Goal: Information Seeking & Learning: Learn about a topic

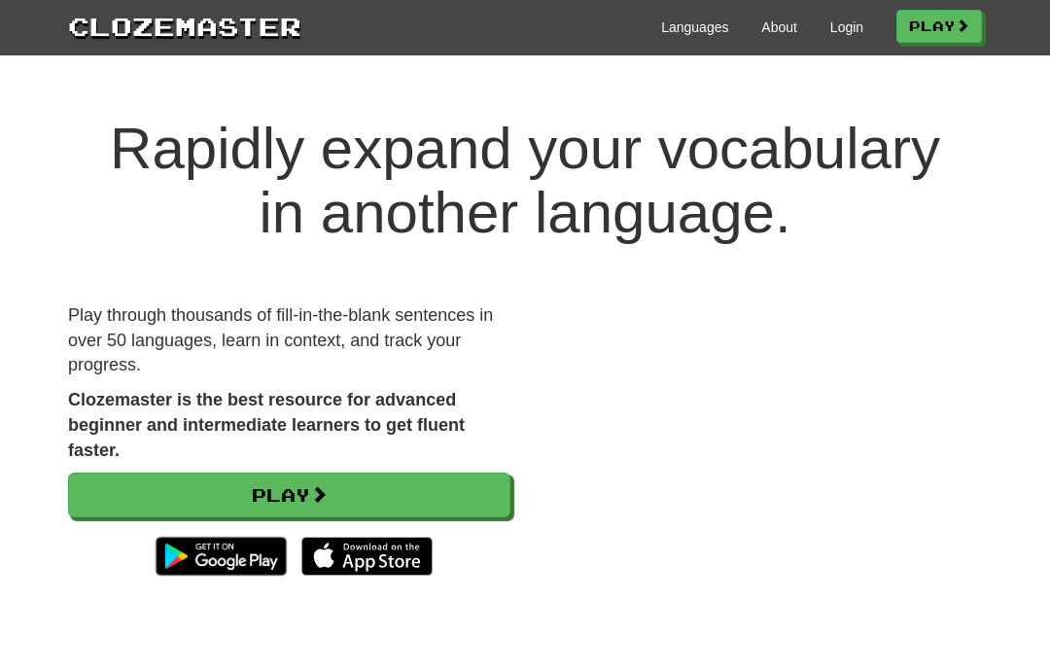
click at [835, 25] on link "Login" at bounding box center [846, 27] width 33 height 19
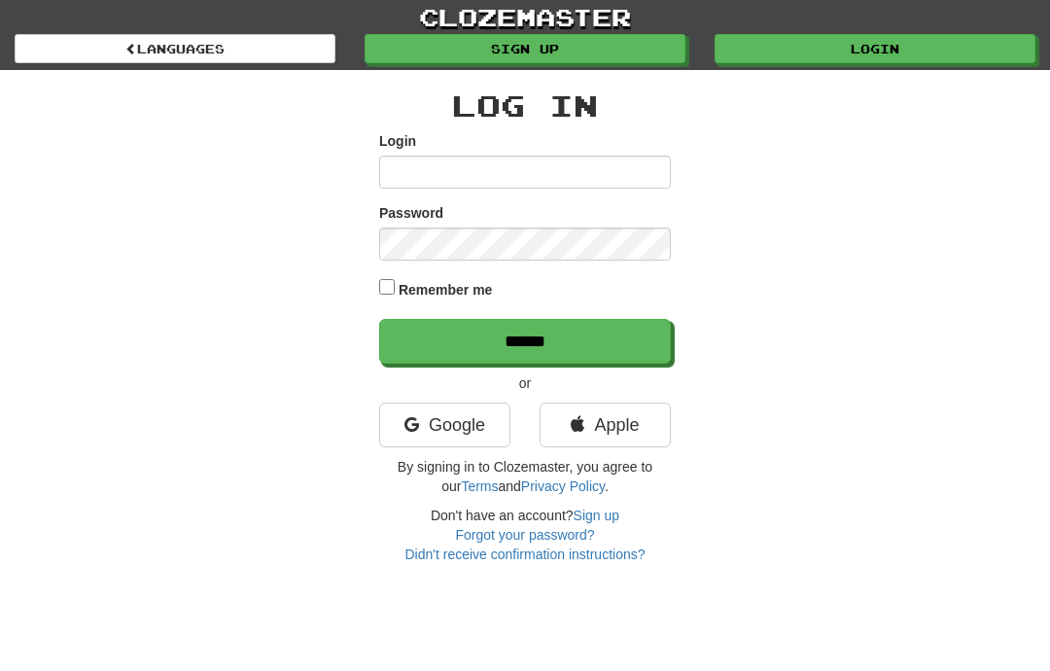
click at [450, 169] on input "Login" at bounding box center [525, 172] width 292 height 33
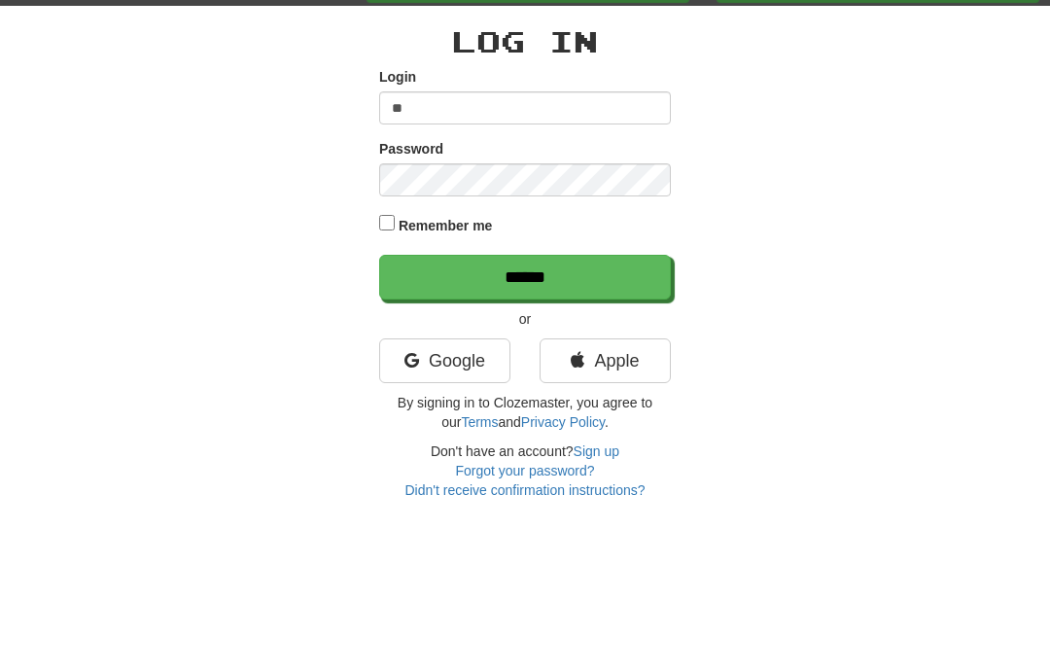
type input "**********"
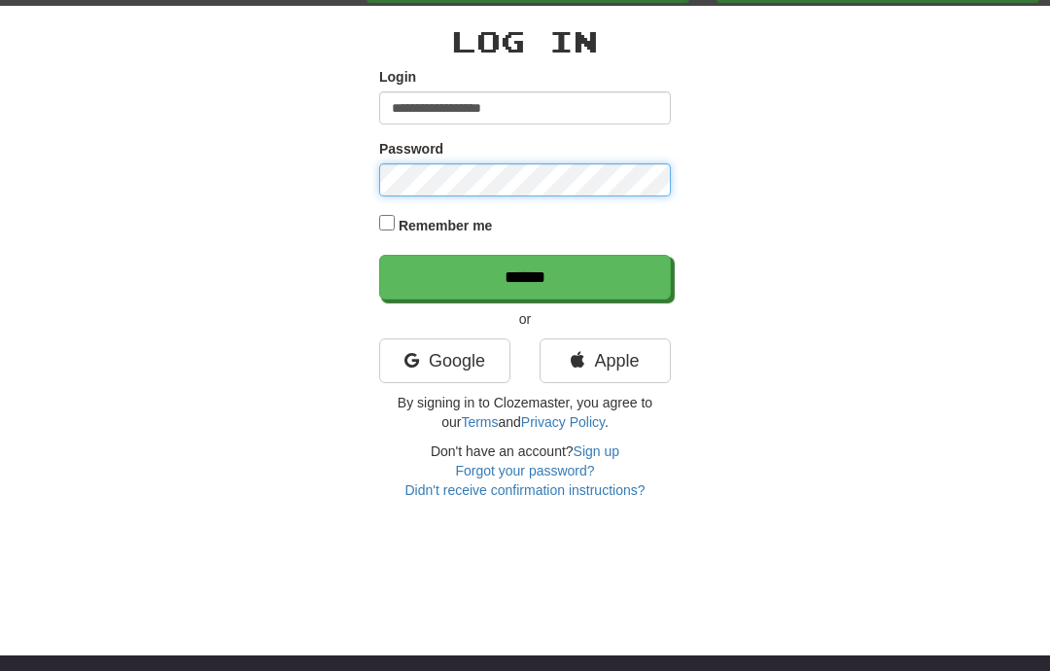
scroll to position [63, 0]
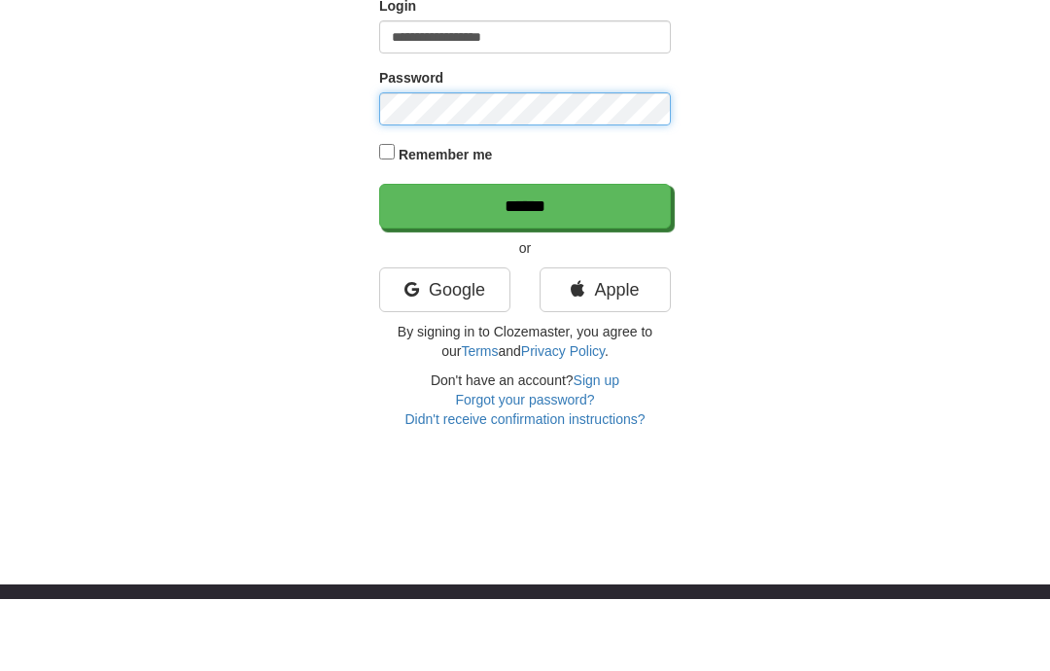
click at [525, 256] on input "******" at bounding box center [525, 278] width 292 height 45
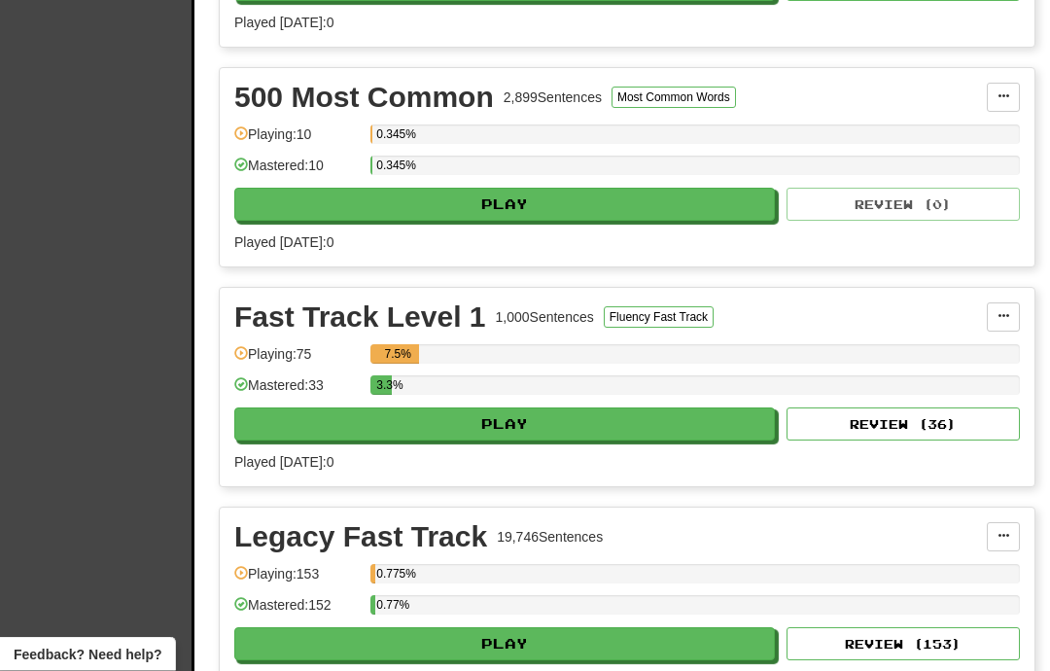
scroll to position [655, 0]
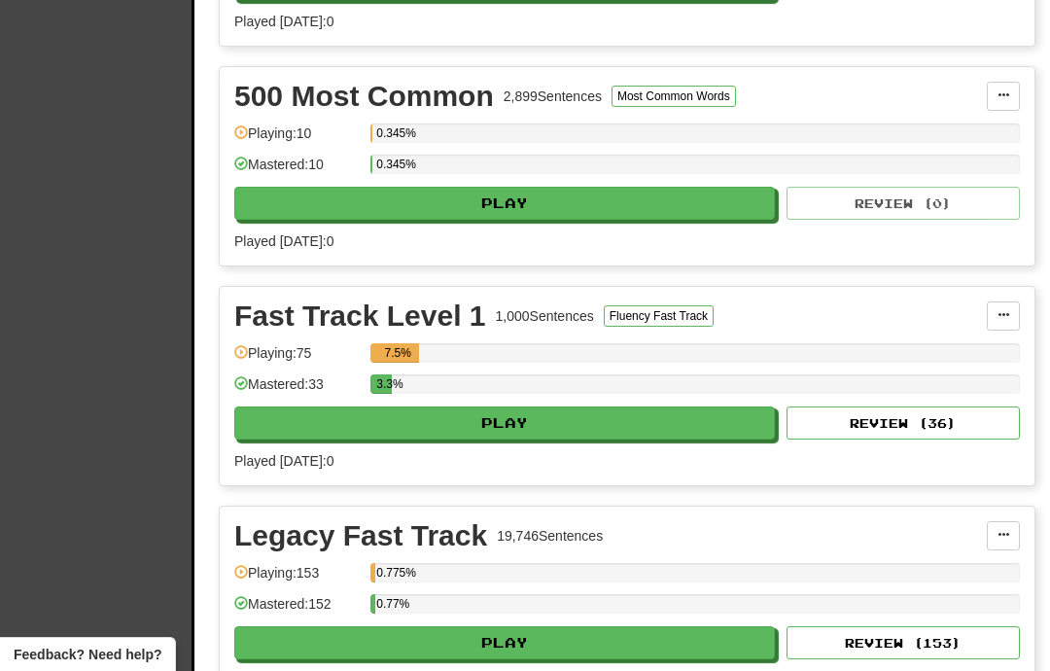
click at [876, 419] on button "Review ( 36 )" at bounding box center [903, 422] width 233 height 33
select select "**"
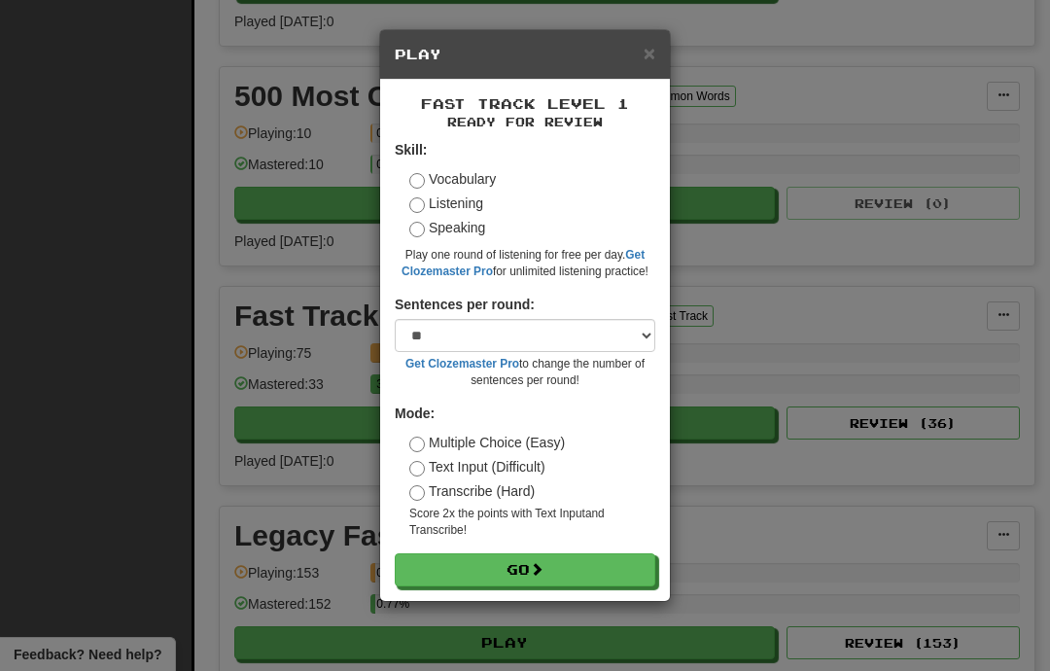
click at [517, 564] on button "Go" at bounding box center [525, 569] width 261 height 33
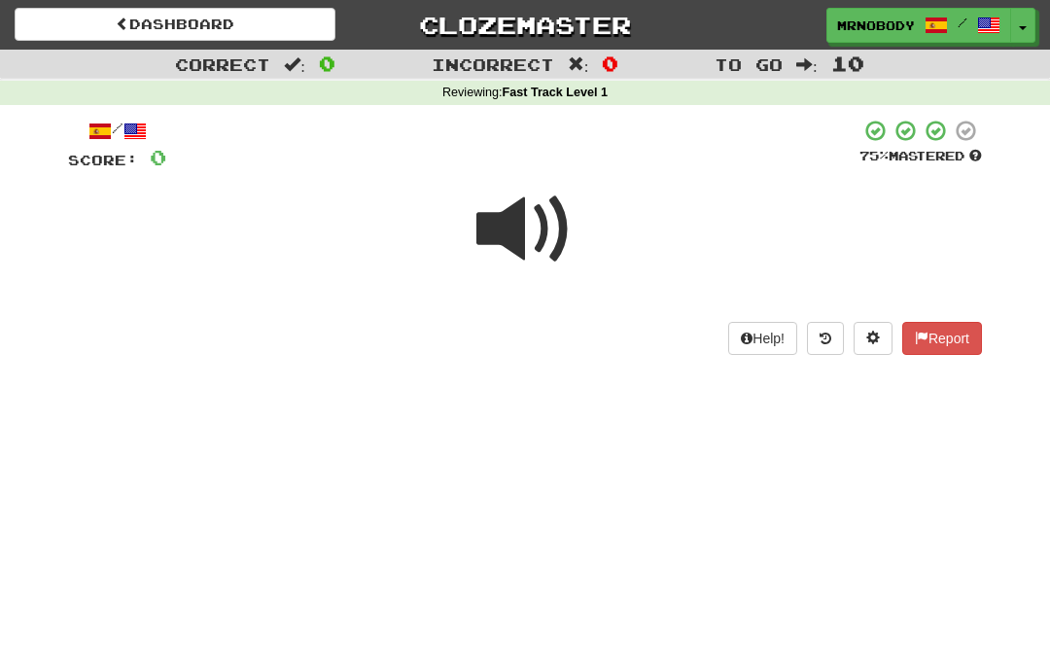
click at [534, 217] on span at bounding box center [525, 229] width 97 height 97
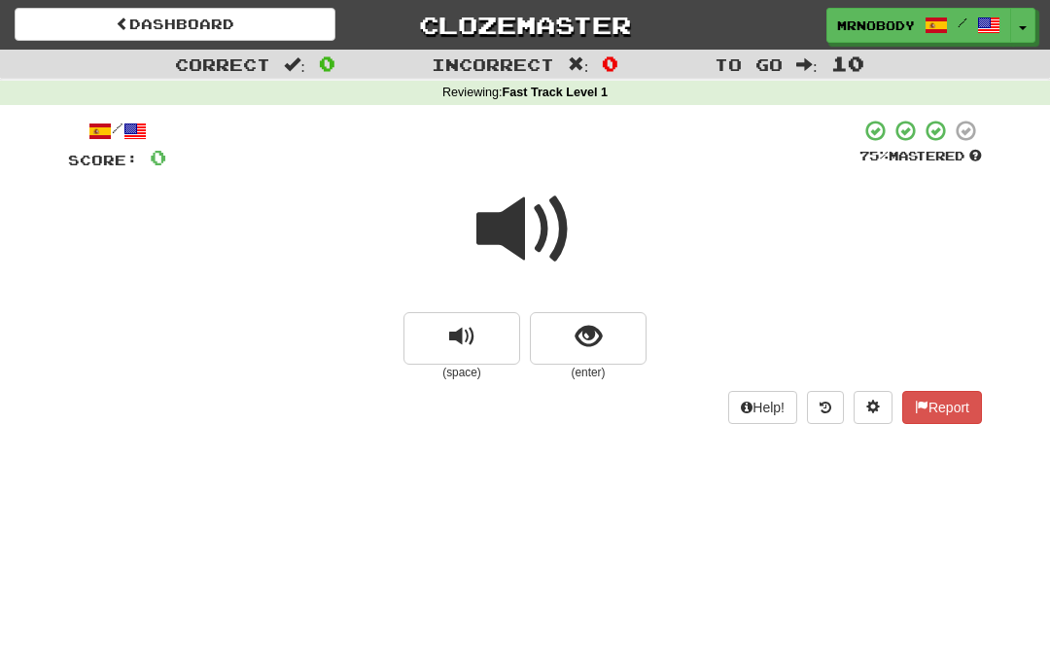
click at [592, 338] on span "show sentence" at bounding box center [589, 337] width 26 height 26
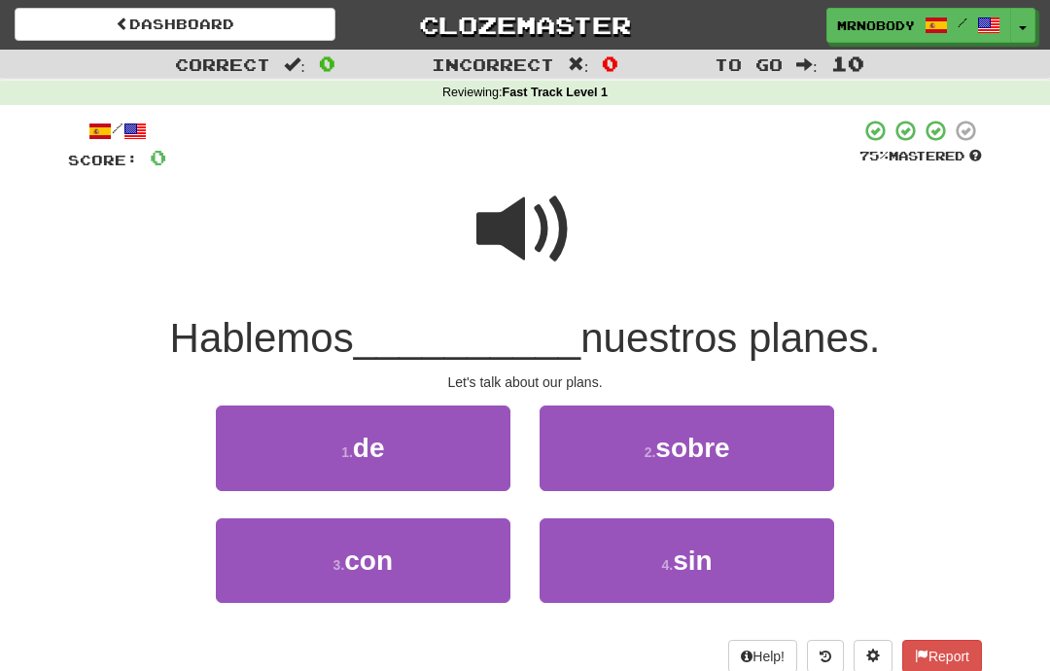
click at [522, 246] on span at bounding box center [525, 229] width 97 height 97
click at [519, 230] on span at bounding box center [525, 229] width 97 height 97
click at [462, 439] on button "1 . de" at bounding box center [363, 448] width 295 height 85
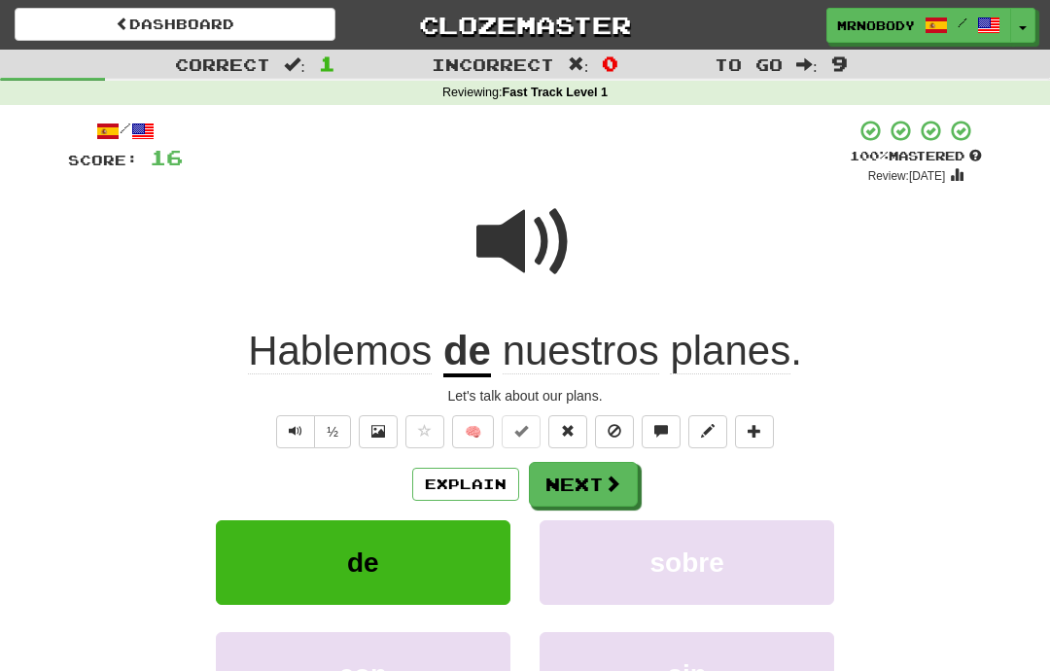
click at [606, 475] on span at bounding box center [613, 484] width 18 height 18
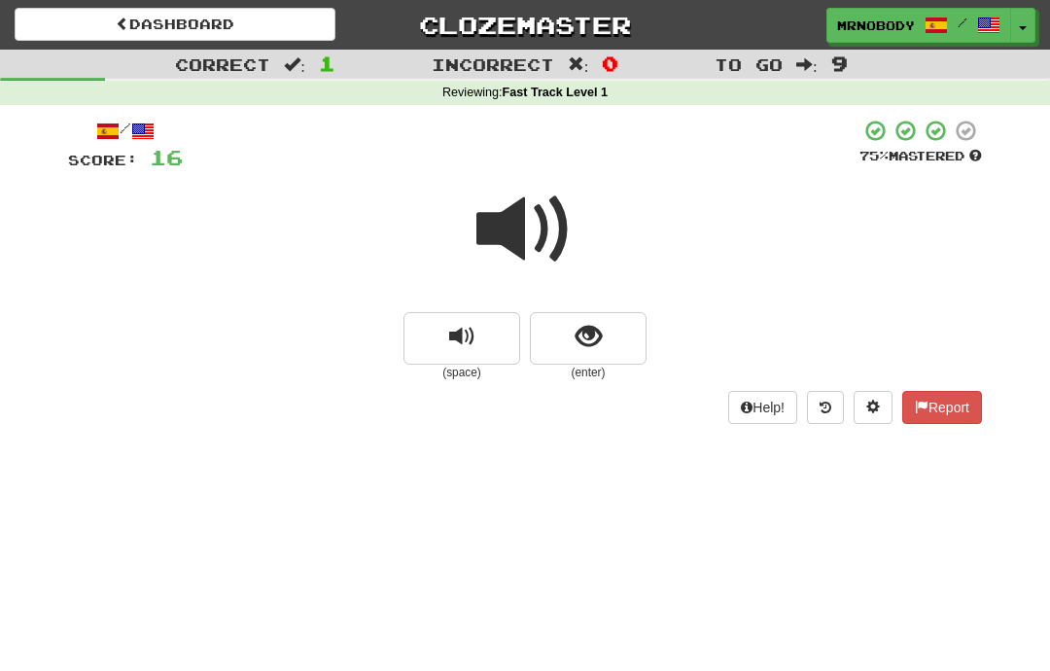
click at [613, 316] on button "show sentence" at bounding box center [588, 338] width 117 height 53
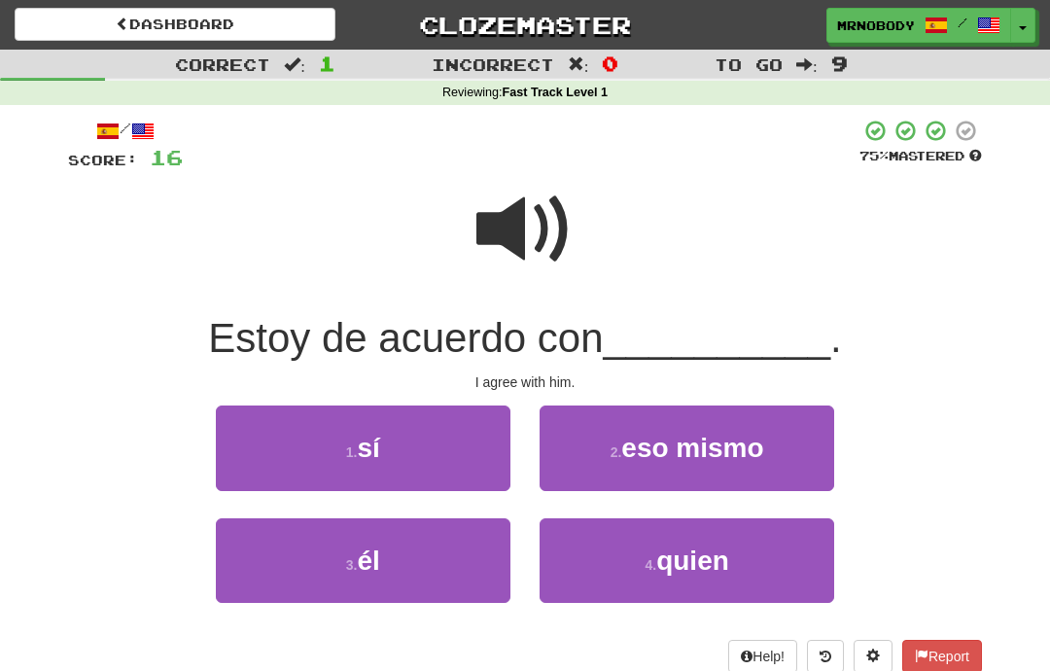
click at [431, 550] on button "3 . él" at bounding box center [363, 560] width 295 height 85
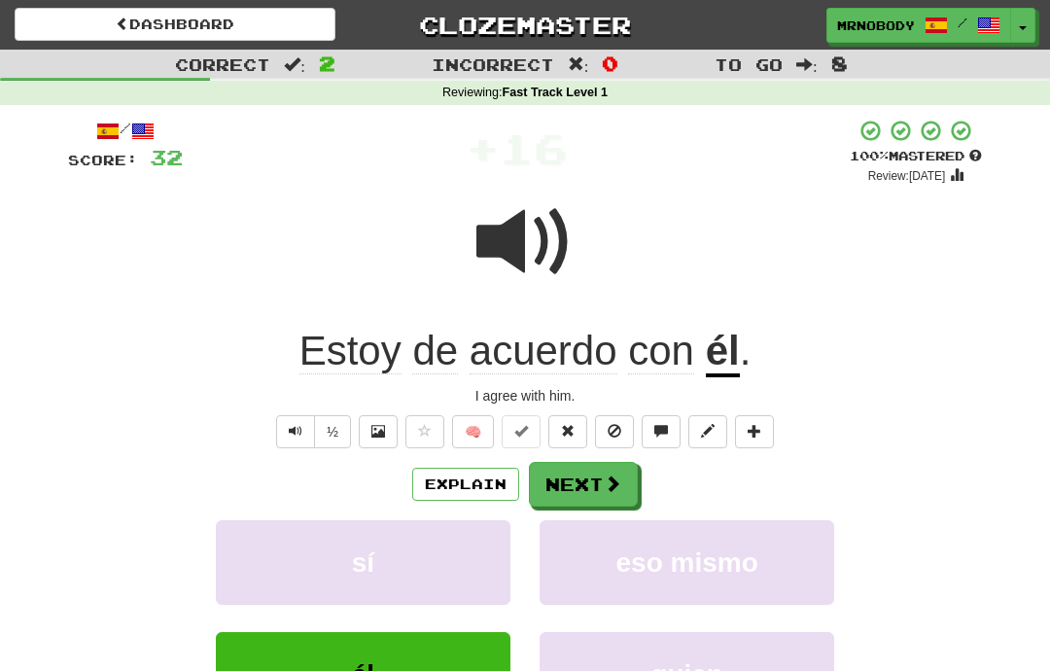
click at [583, 475] on button "Next" at bounding box center [583, 484] width 109 height 45
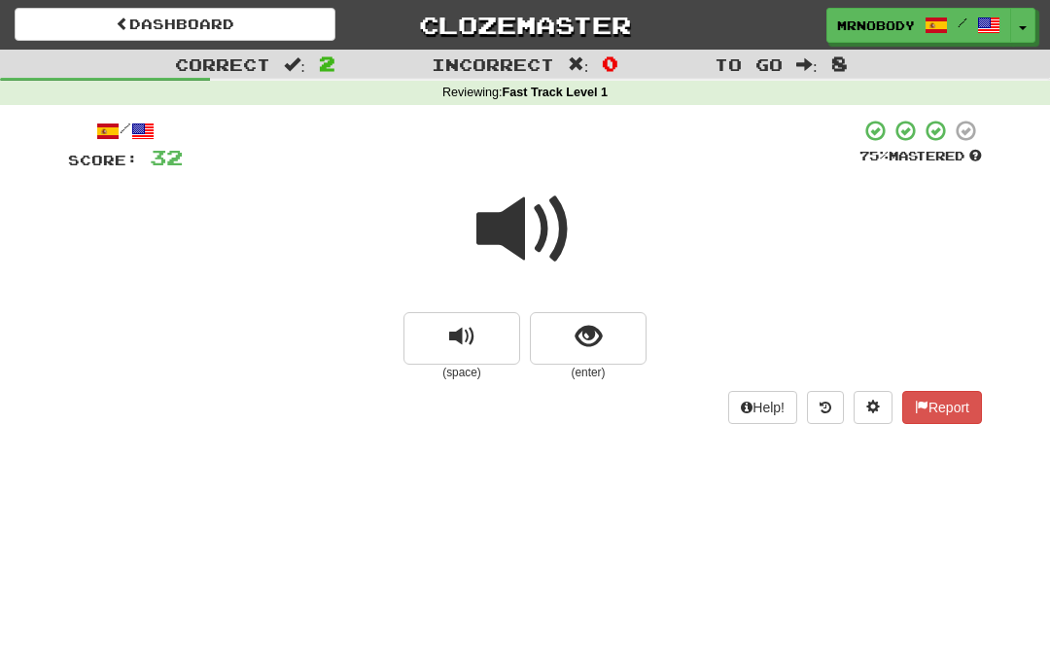
click at [594, 342] on span "show sentence" at bounding box center [589, 337] width 26 height 26
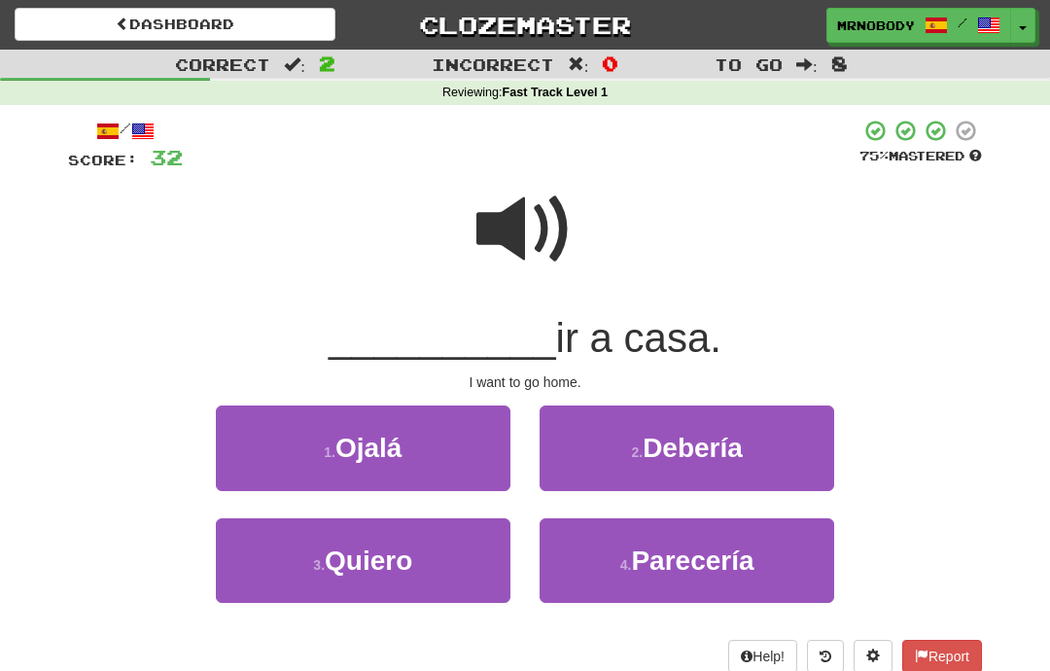
click at [460, 528] on button "3 . Quiero" at bounding box center [363, 560] width 295 height 85
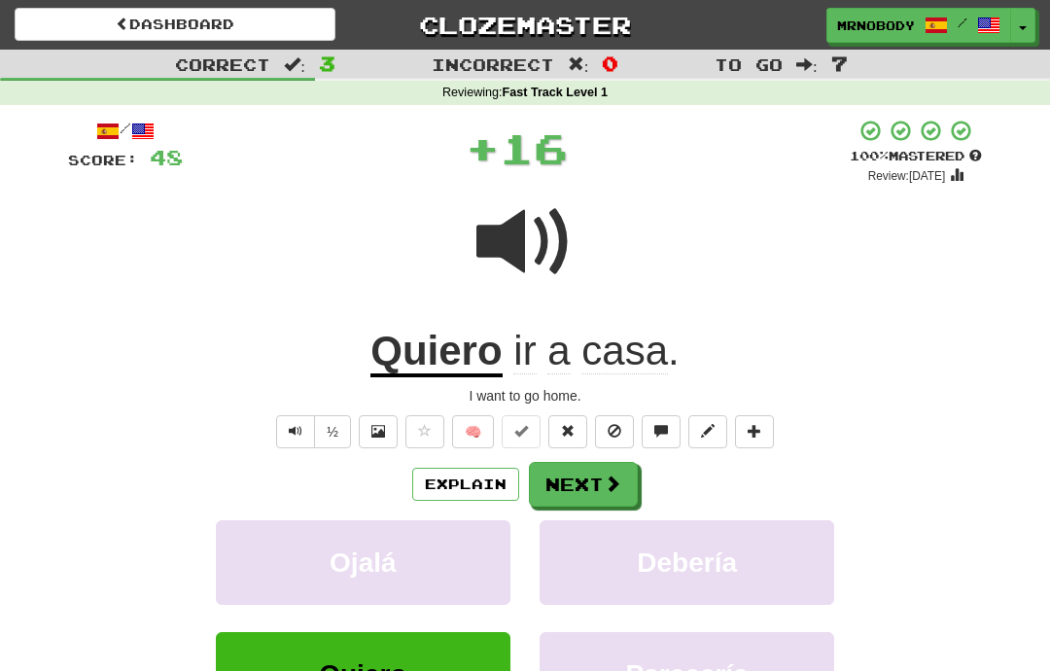
click at [543, 477] on button "Next" at bounding box center [583, 484] width 109 height 45
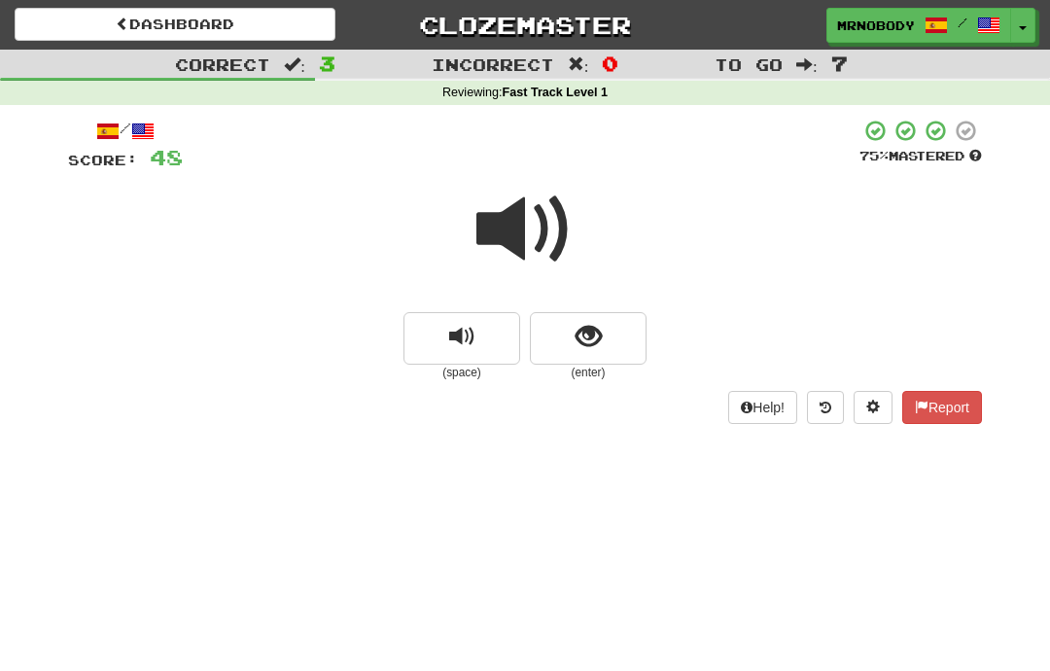
click at [591, 341] on span "show sentence" at bounding box center [589, 337] width 26 height 26
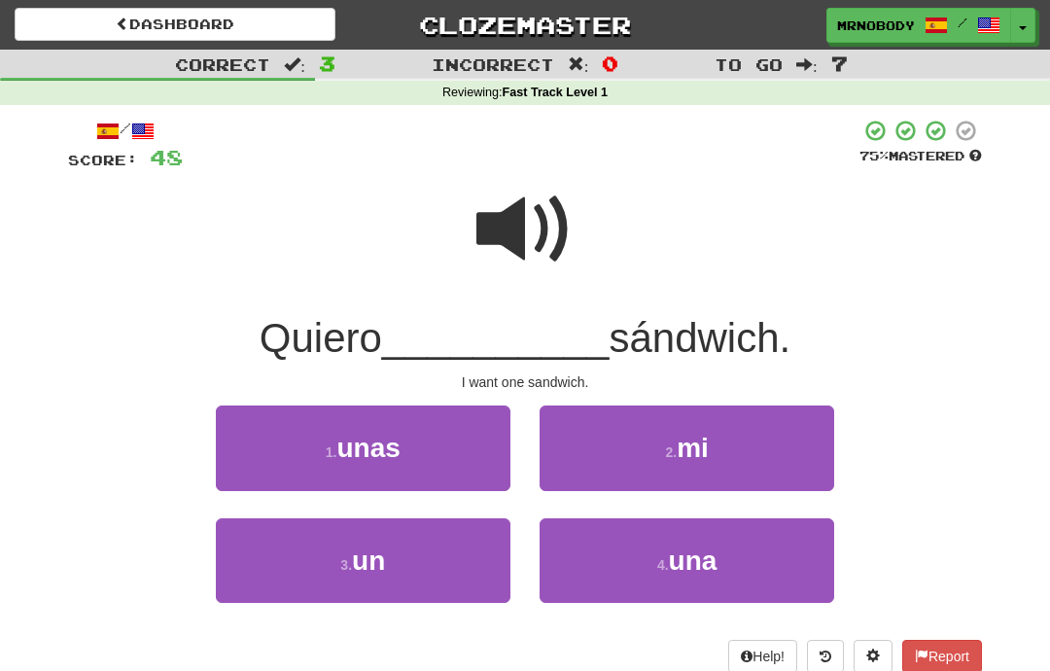
click at [459, 553] on button "3 . un" at bounding box center [363, 560] width 295 height 85
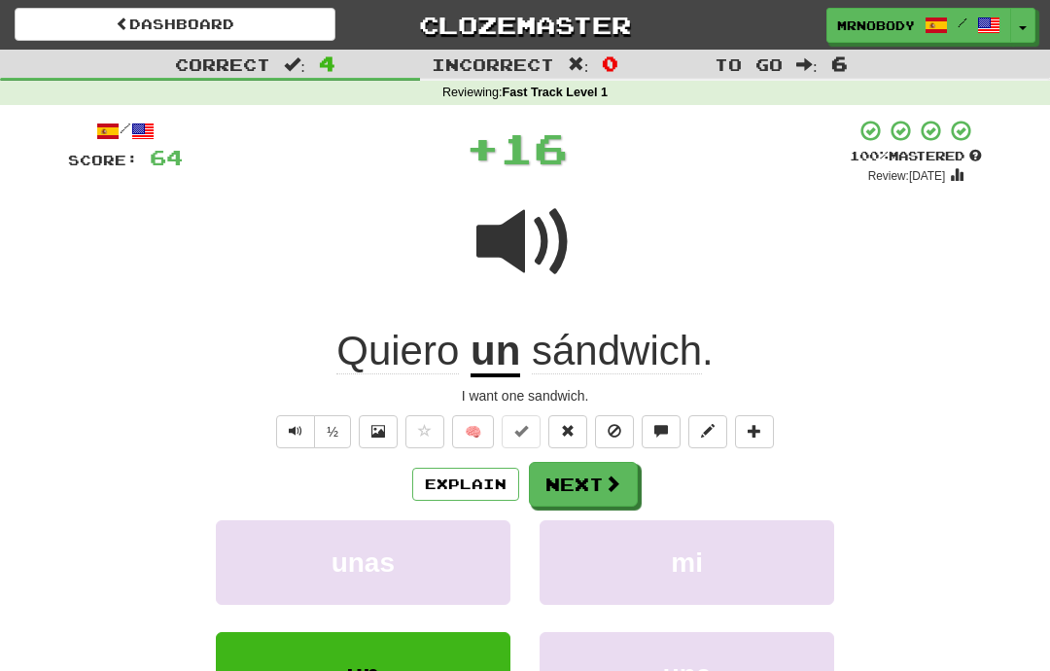
click at [565, 477] on button "Next" at bounding box center [583, 484] width 109 height 45
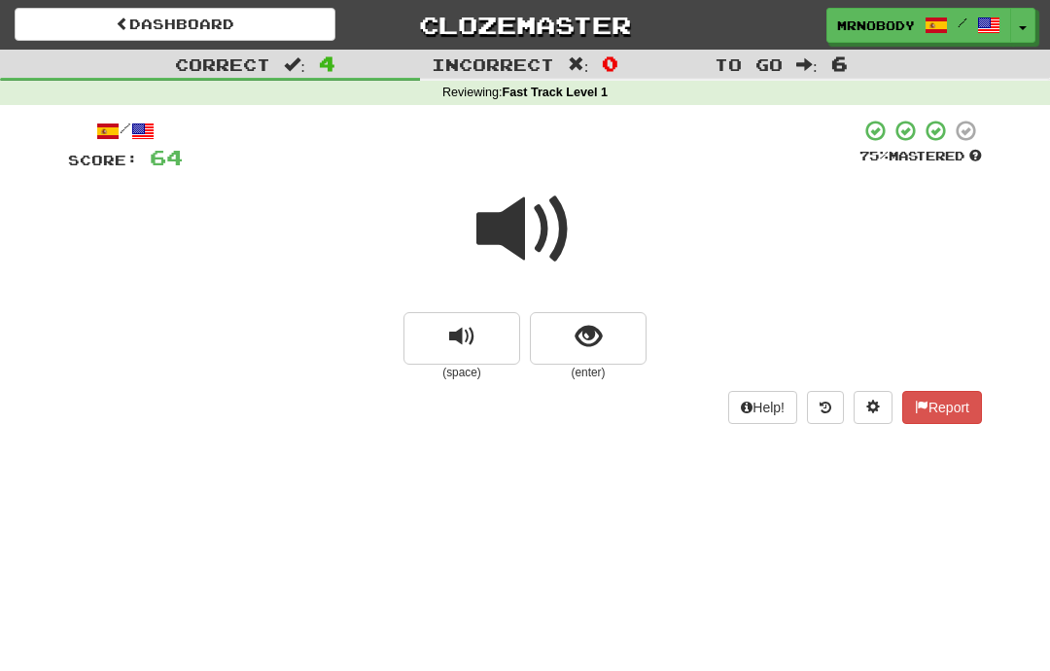
click at [611, 338] on button "show sentence" at bounding box center [588, 338] width 117 height 53
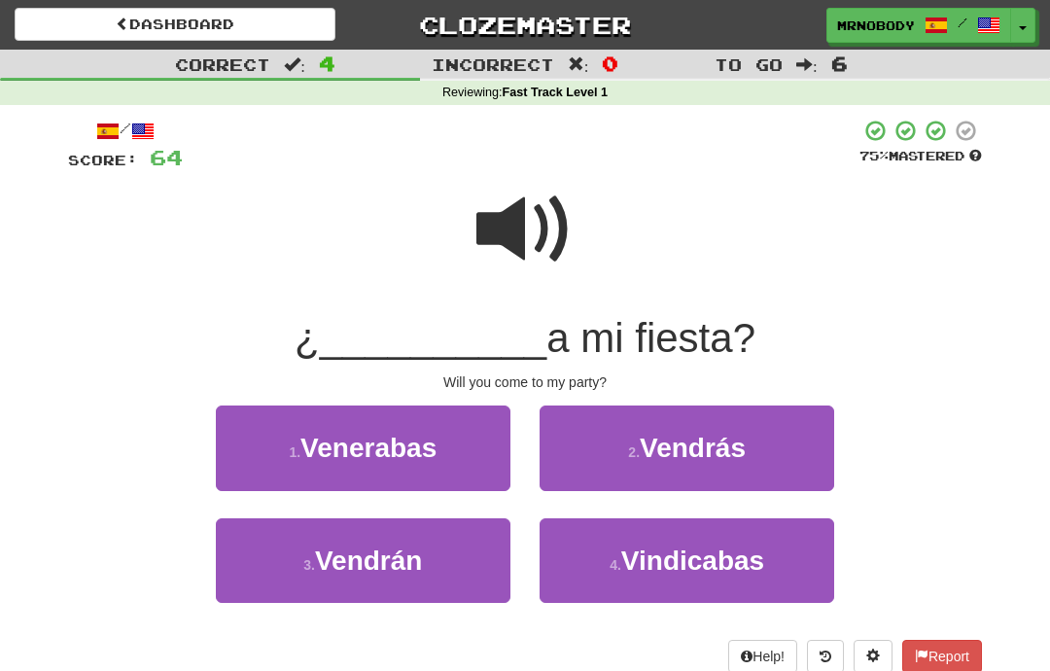
click at [588, 445] on button "2 . [GEOGRAPHIC_DATA]" at bounding box center [687, 448] width 295 height 85
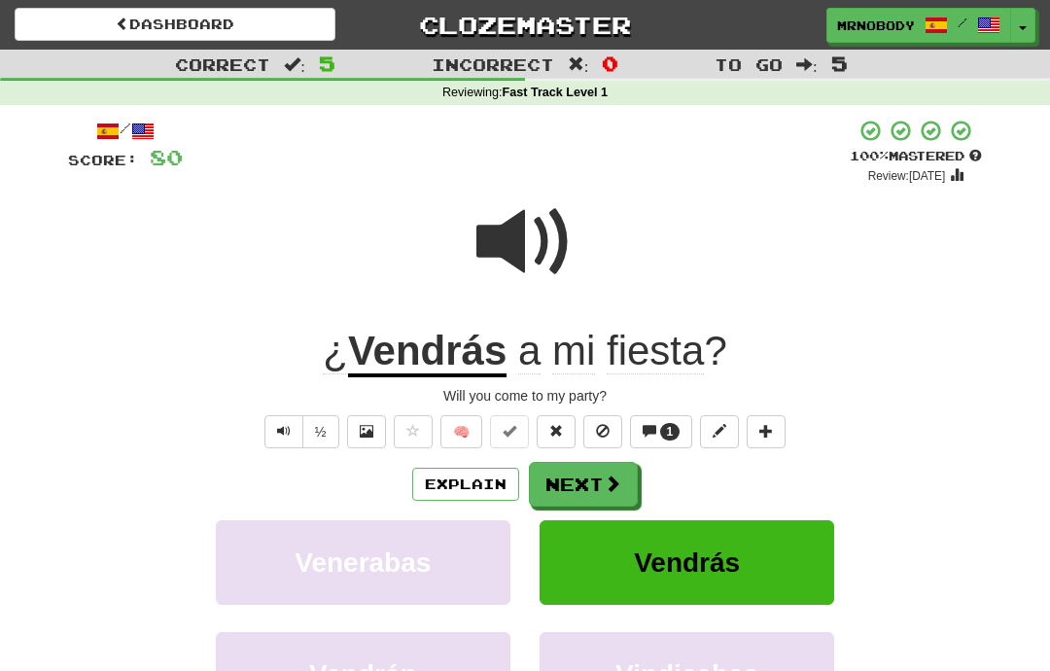
click at [564, 478] on button "Next" at bounding box center [583, 484] width 109 height 45
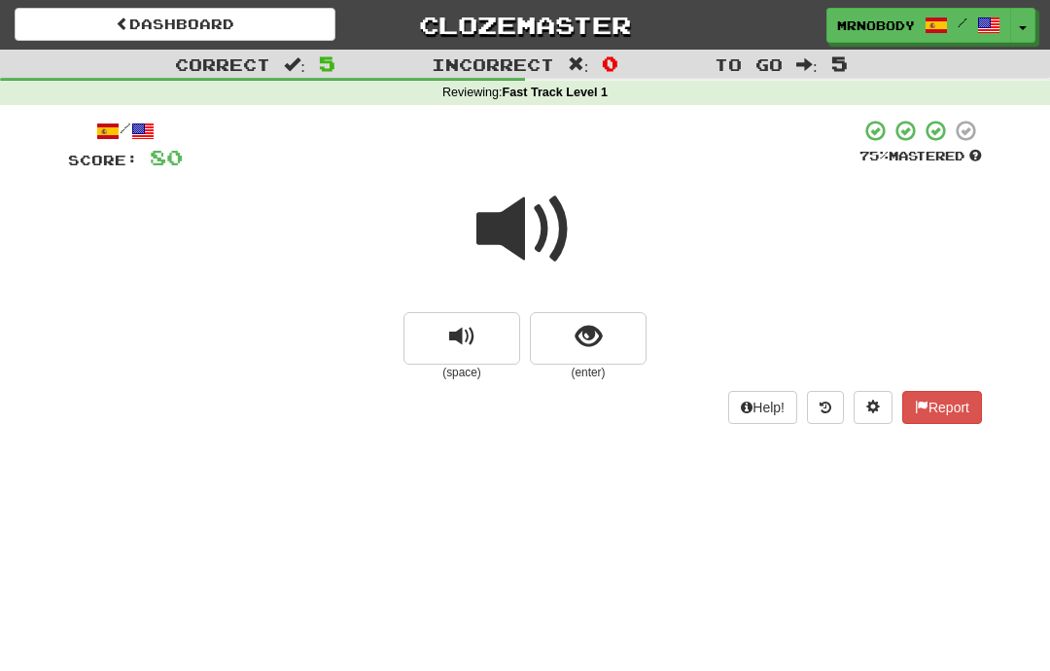
click at [606, 344] on button "show sentence" at bounding box center [588, 338] width 117 height 53
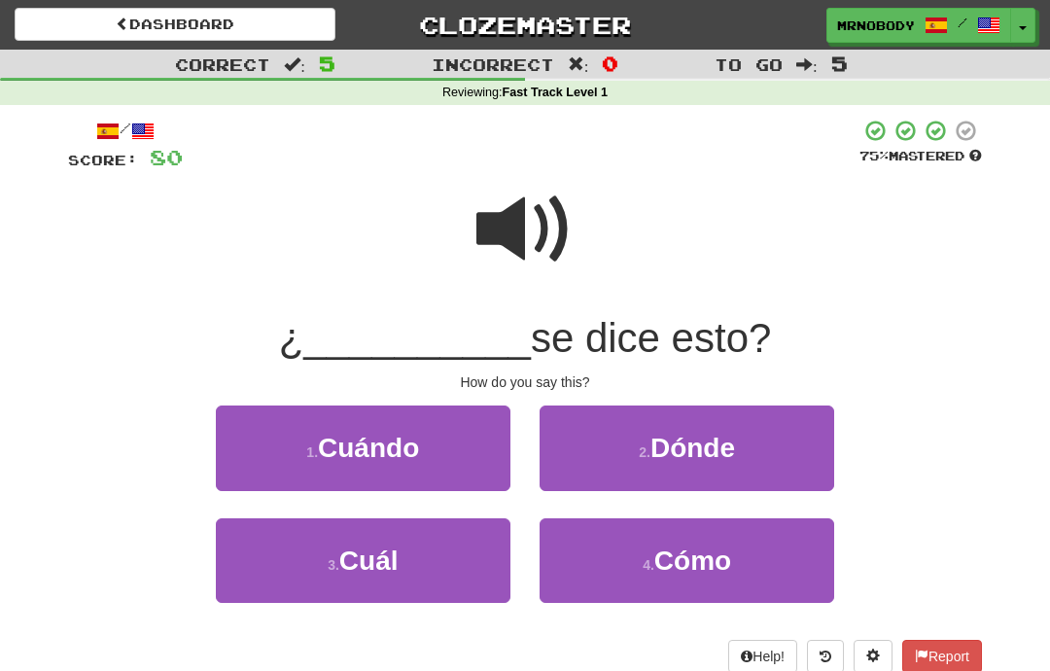
click at [581, 538] on button "4 . Cómo" at bounding box center [687, 560] width 295 height 85
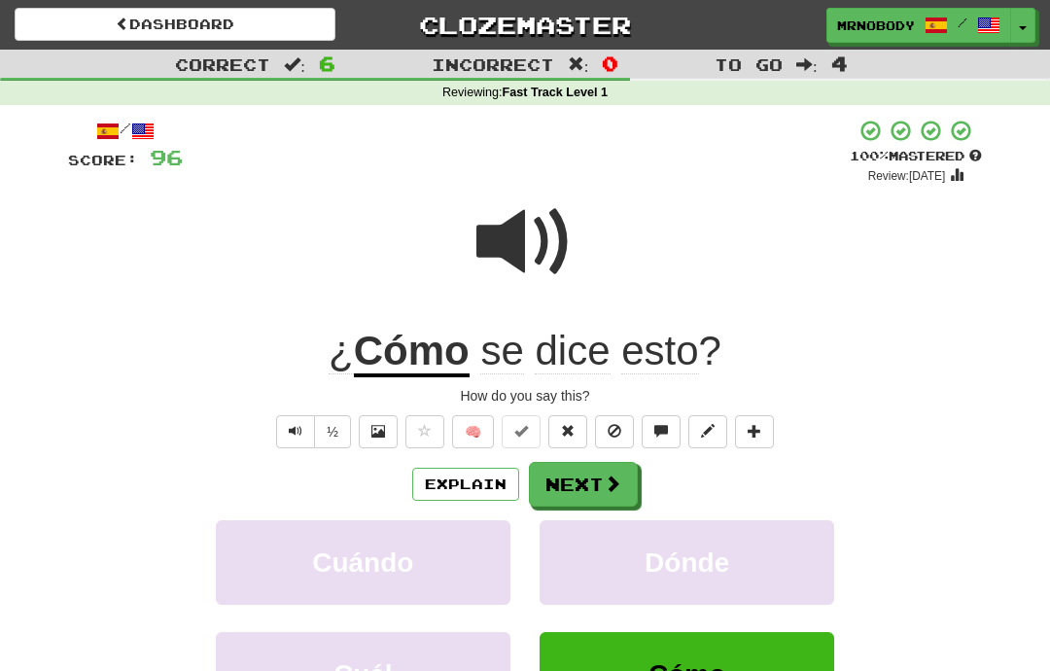
click at [568, 471] on button "Next" at bounding box center [583, 484] width 109 height 45
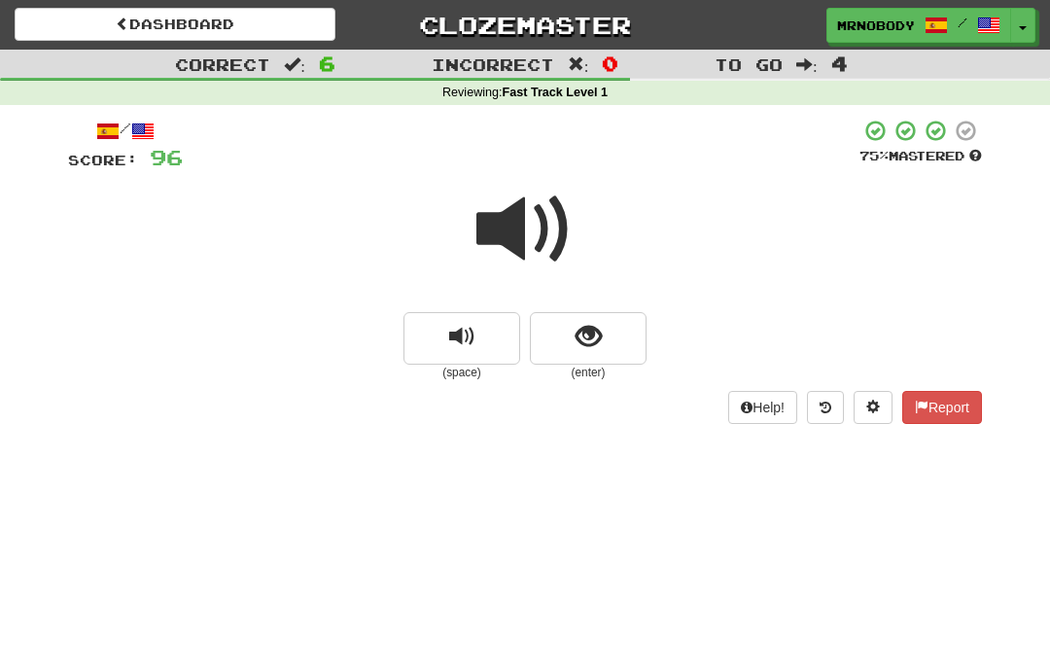
click at [606, 333] on button "show sentence" at bounding box center [588, 338] width 117 height 53
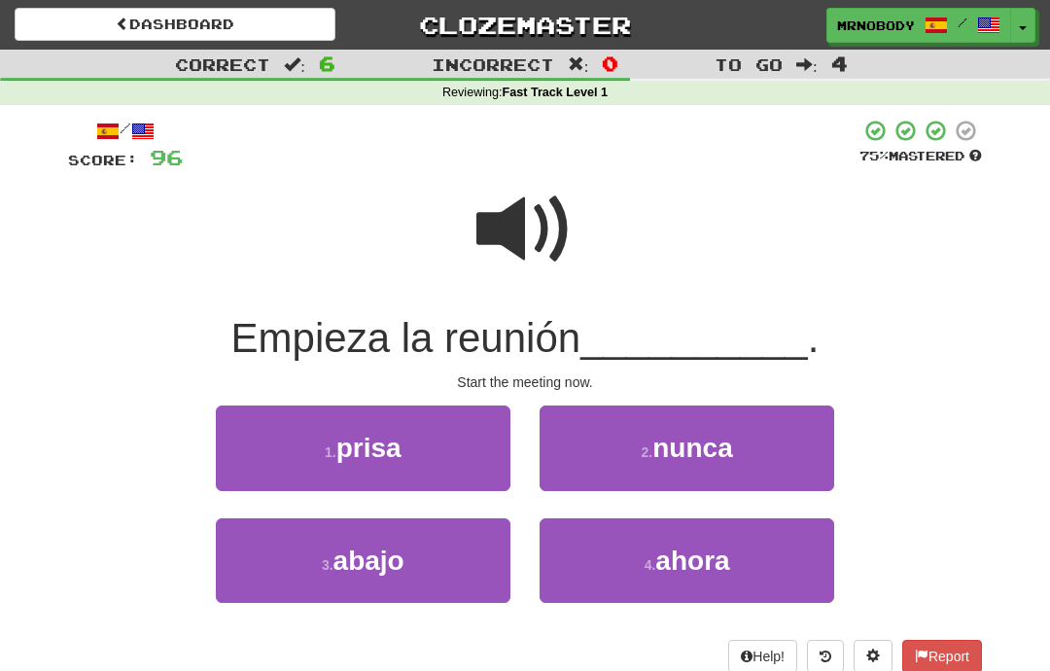
click at [595, 564] on button "4 . ahora" at bounding box center [687, 560] width 295 height 85
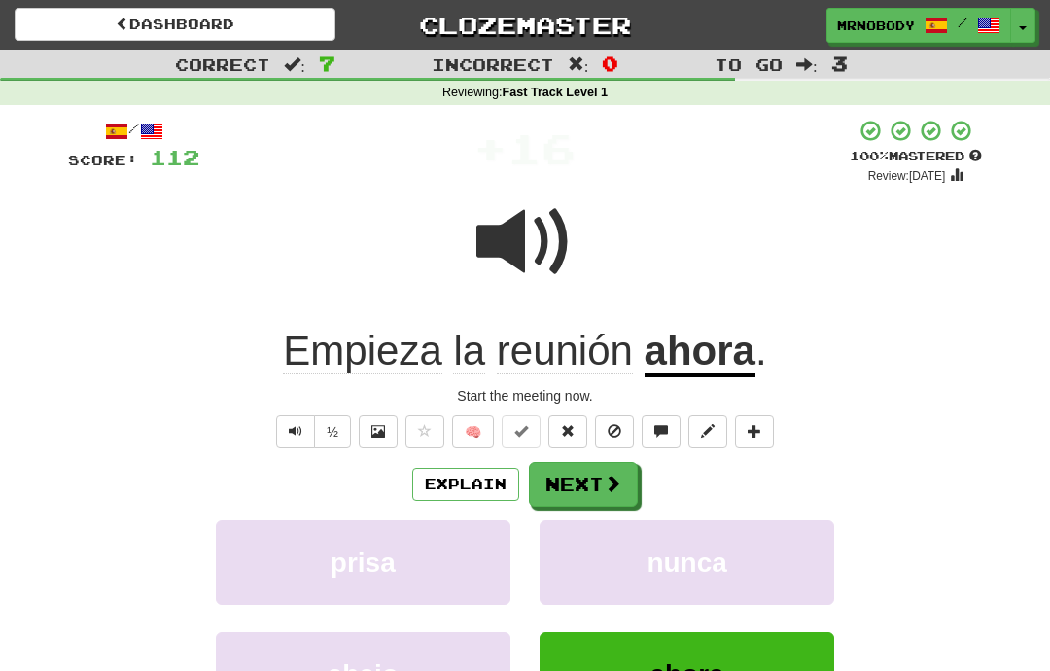
click at [571, 473] on button "Next" at bounding box center [583, 484] width 109 height 45
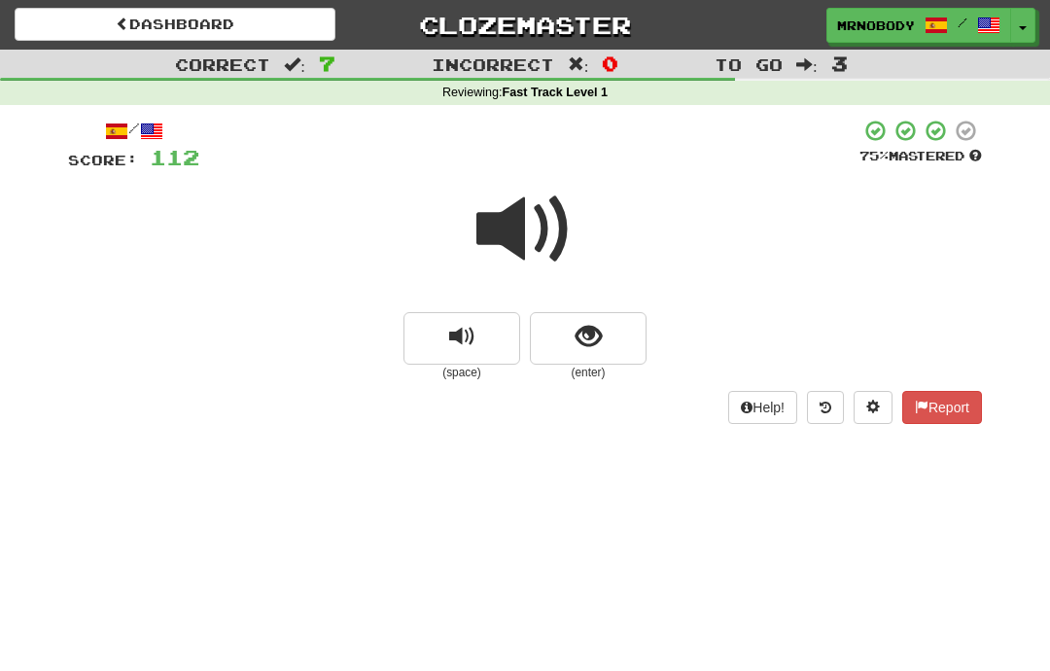
click at [613, 332] on button "show sentence" at bounding box center [588, 338] width 117 height 53
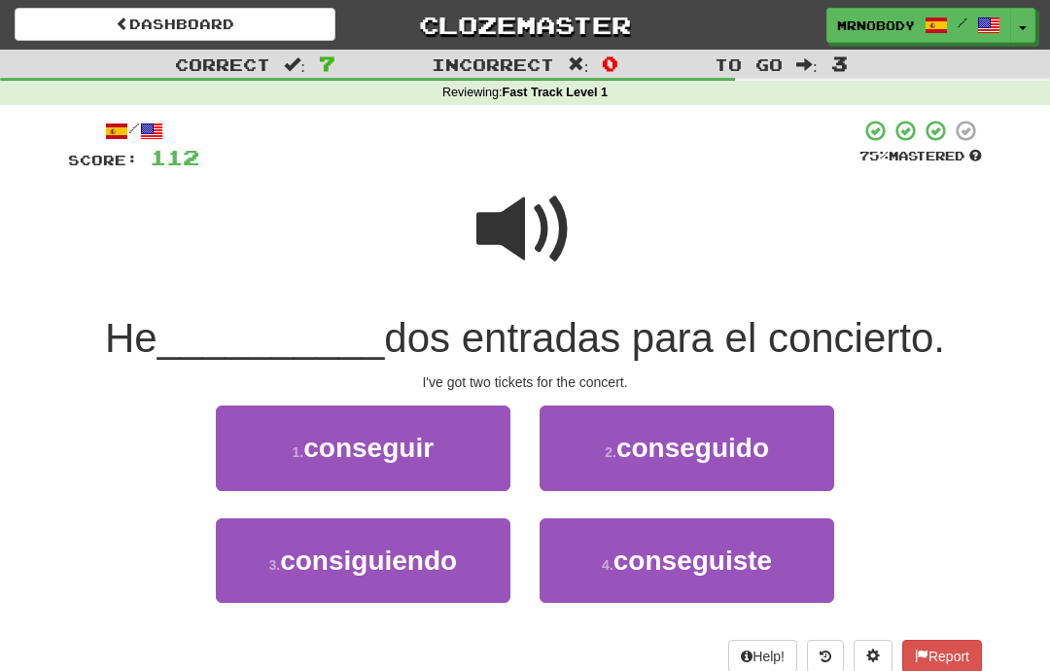
click at [550, 251] on span at bounding box center [525, 229] width 97 height 97
click at [618, 437] on span "conseguido" at bounding box center [693, 448] width 153 height 30
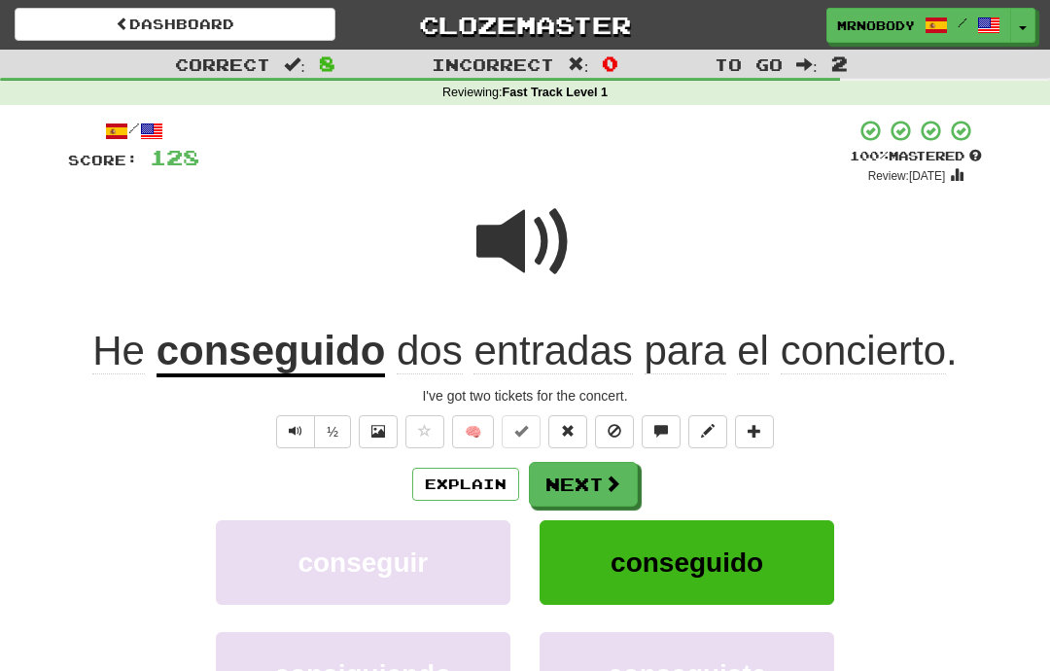
click at [558, 479] on button "Next" at bounding box center [583, 484] width 109 height 45
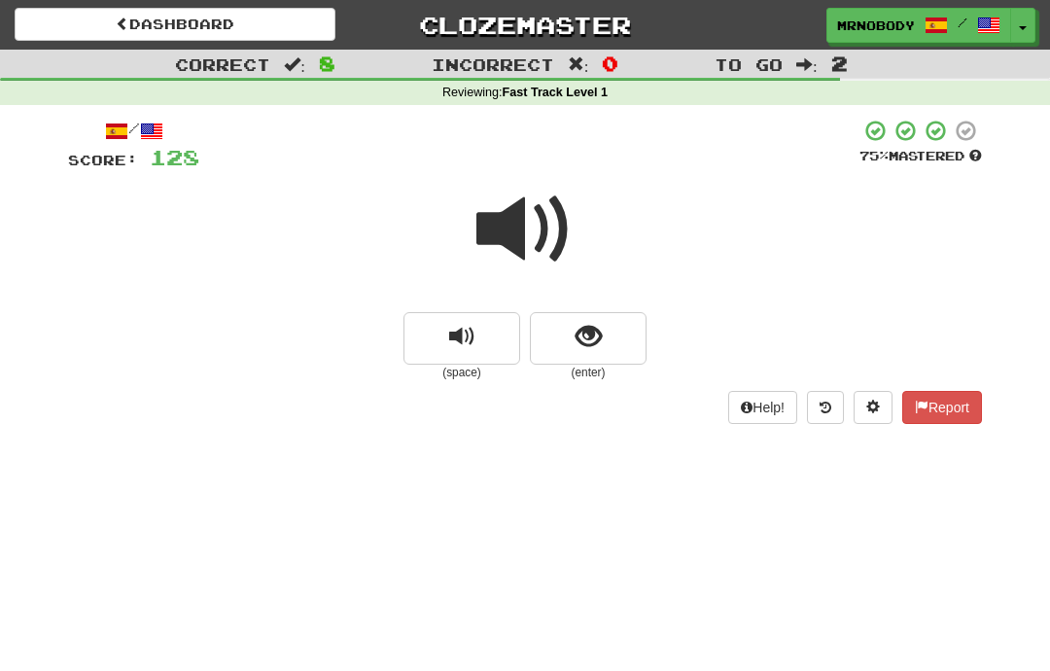
click at [606, 335] on button "show sentence" at bounding box center [588, 338] width 117 height 53
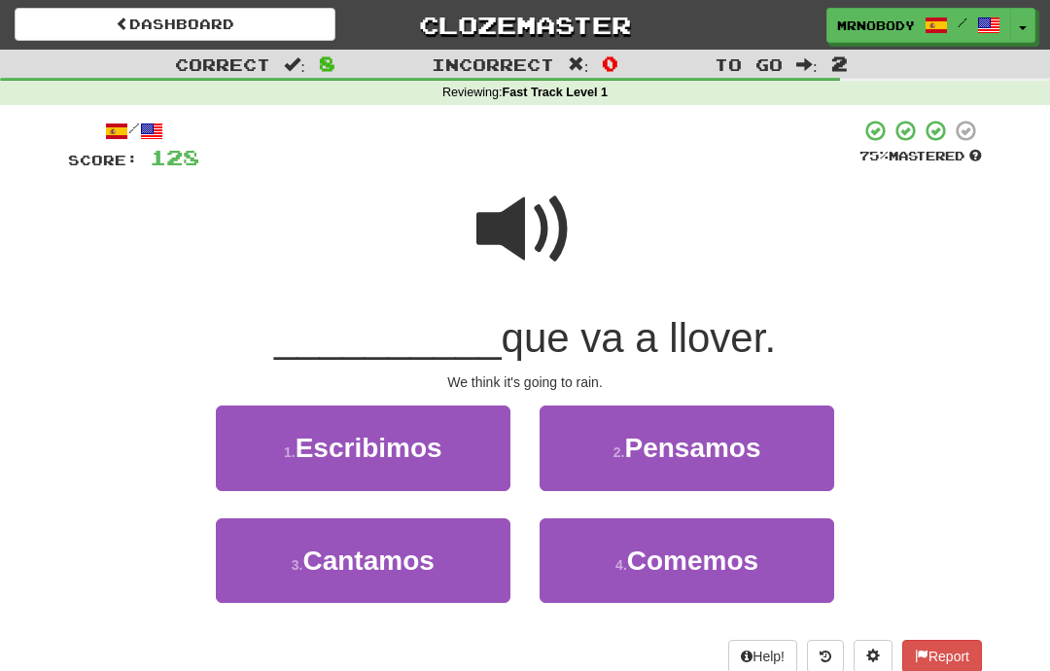
click at [573, 443] on button "2 . Pensamos" at bounding box center [687, 448] width 295 height 85
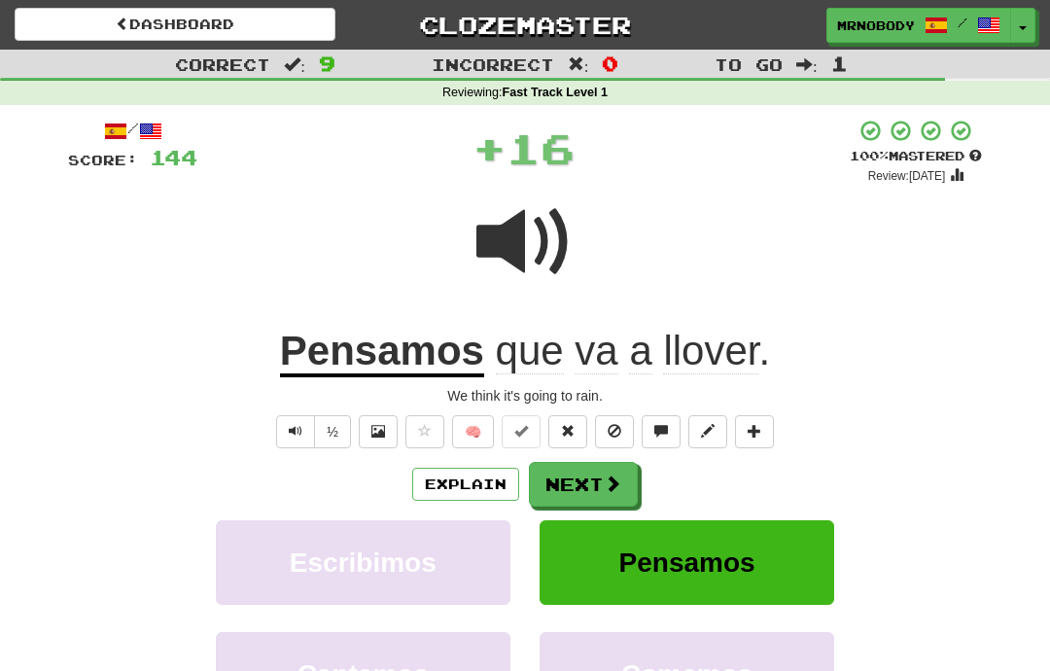
click at [558, 478] on button "Next" at bounding box center [583, 484] width 109 height 45
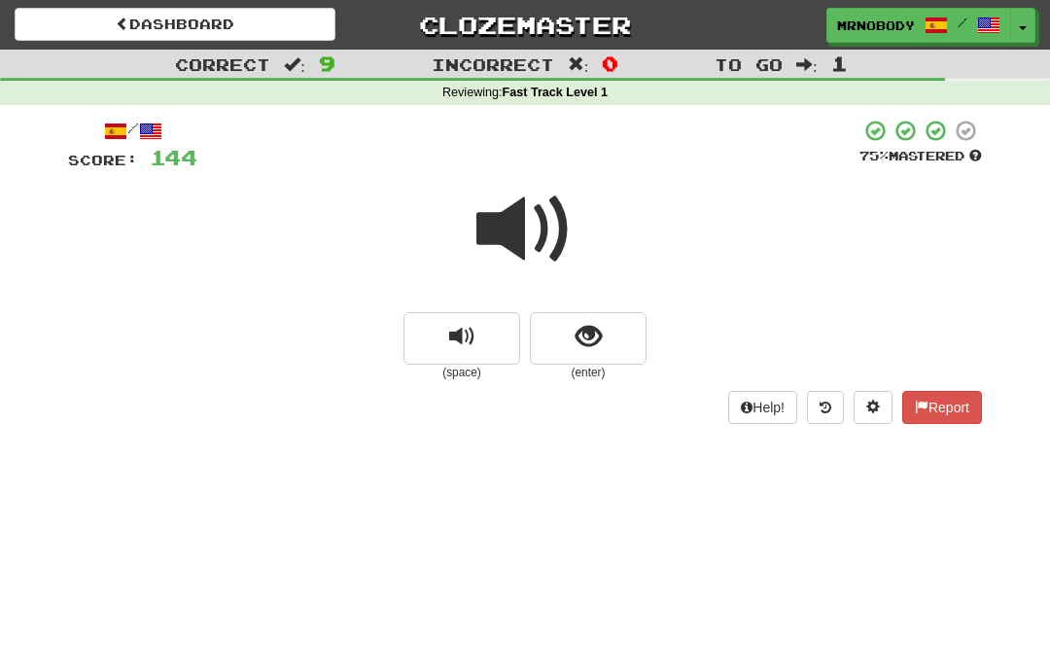
click at [604, 335] on button "show sentence" at bounding box center [588, 338] width 117 height 53
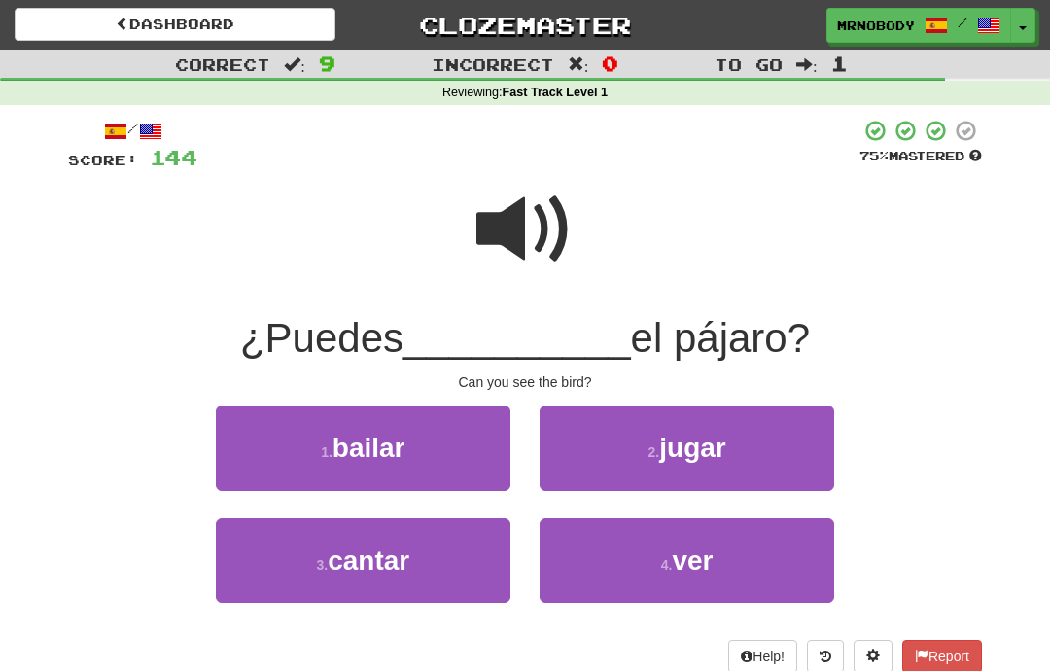
click at [592, 549] on button "4 . ver" at bounding box center [687, 560] width 295 height 85
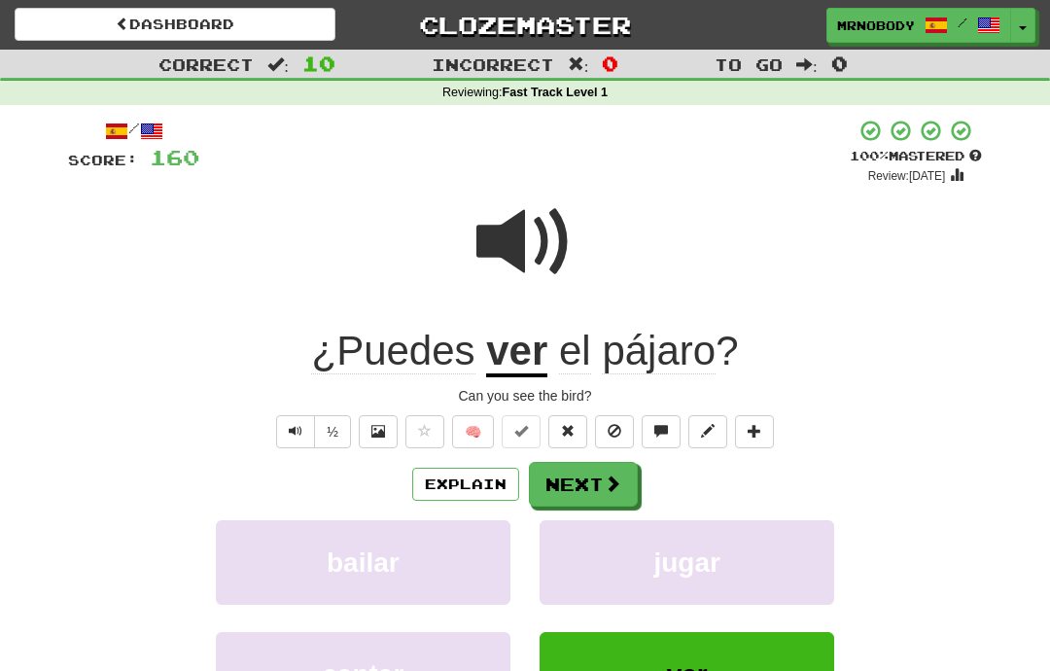
click at [565, 473] on button "Next" at bounding box center [583, 484] width 109 height 45
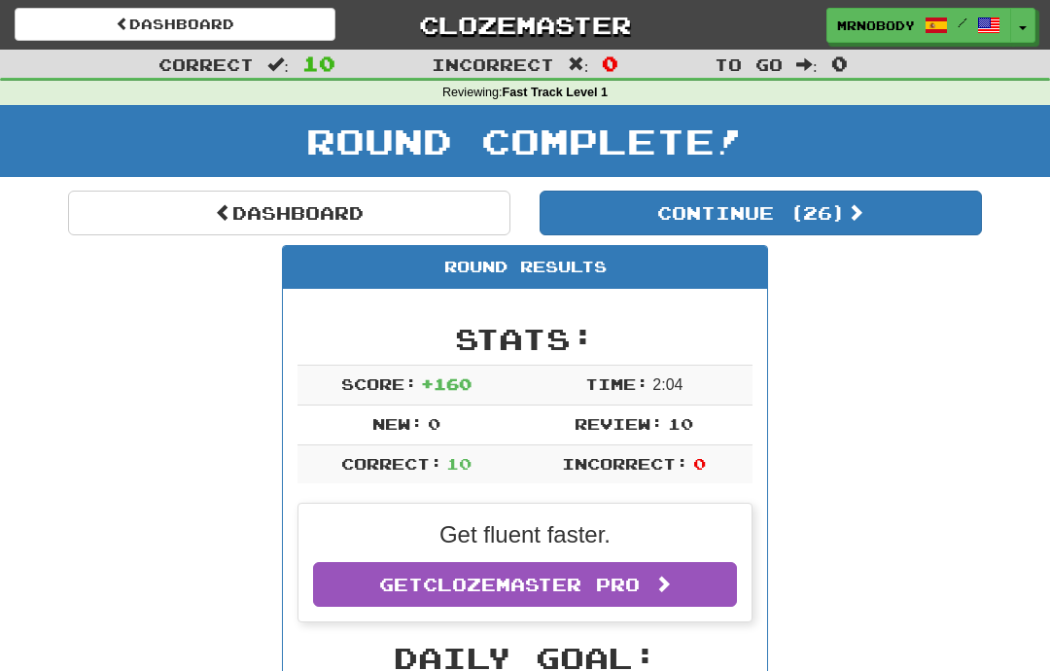
click at [1030, 18] on button "Toggle Dropdown" at bounding box center [1022, 25] width 25 height 35
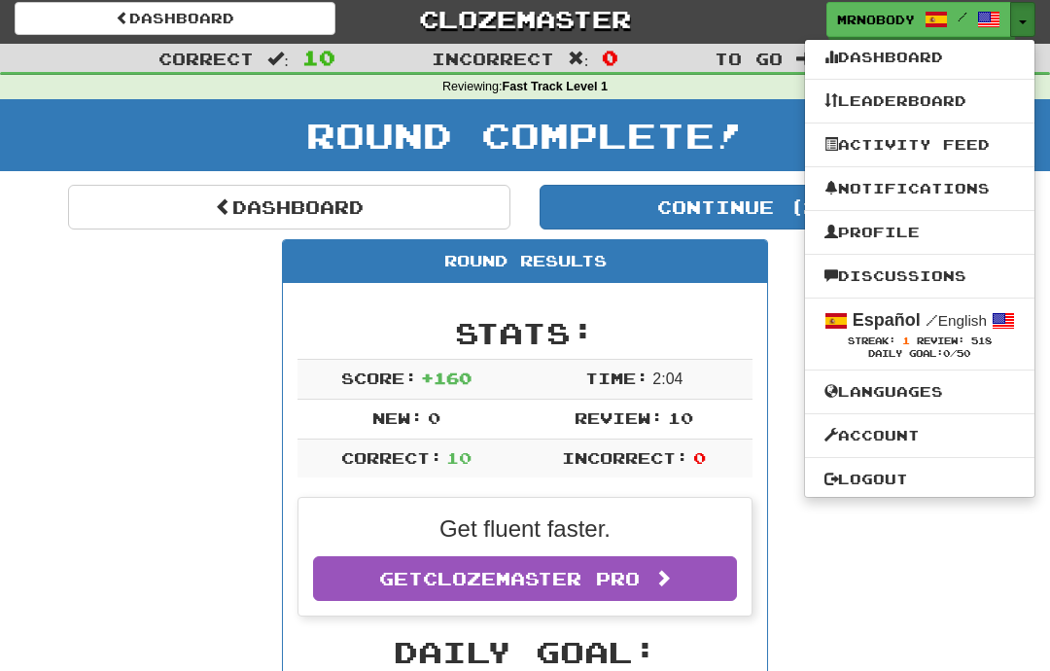
scroll to position [17, 0]
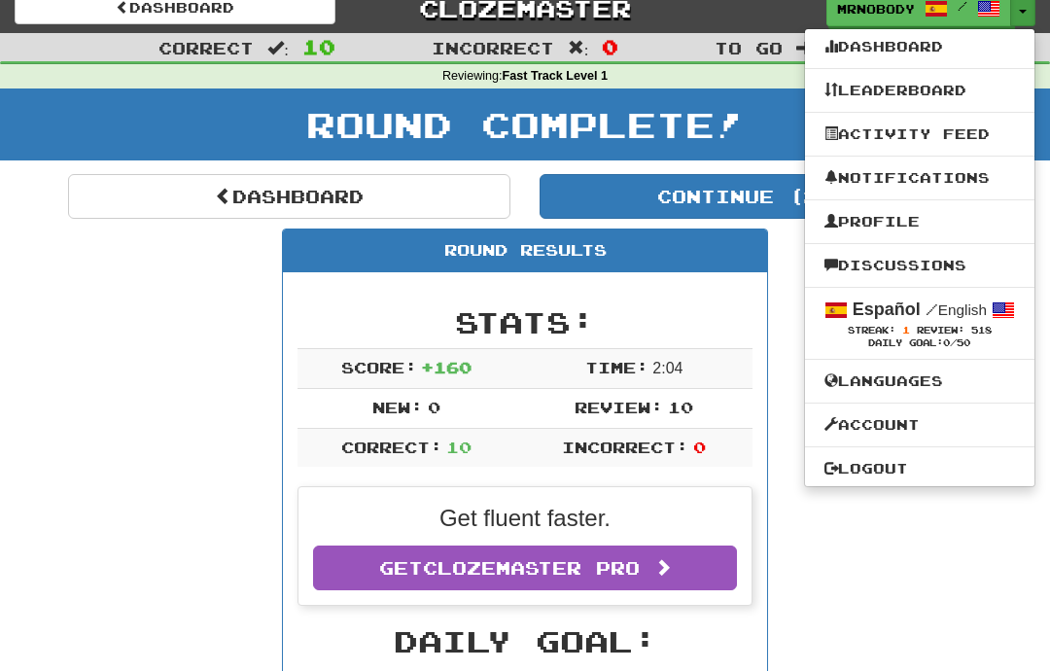
click at [900, 461] on link "Logout" at bounding box center [920, 468] width 230 height 25
